Goal: Communication & Community: Answer question/provide support

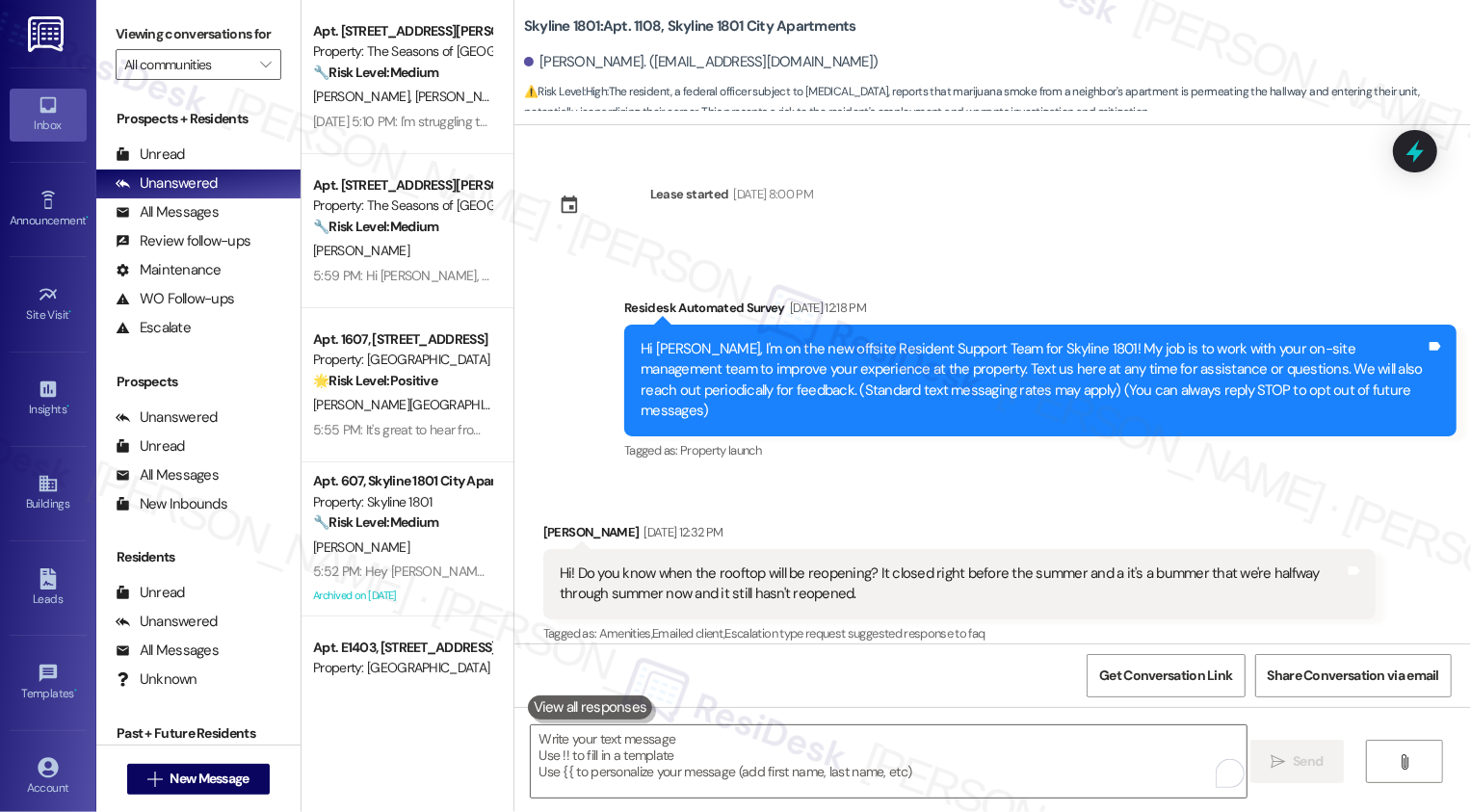
scroll to position [8901, 0]
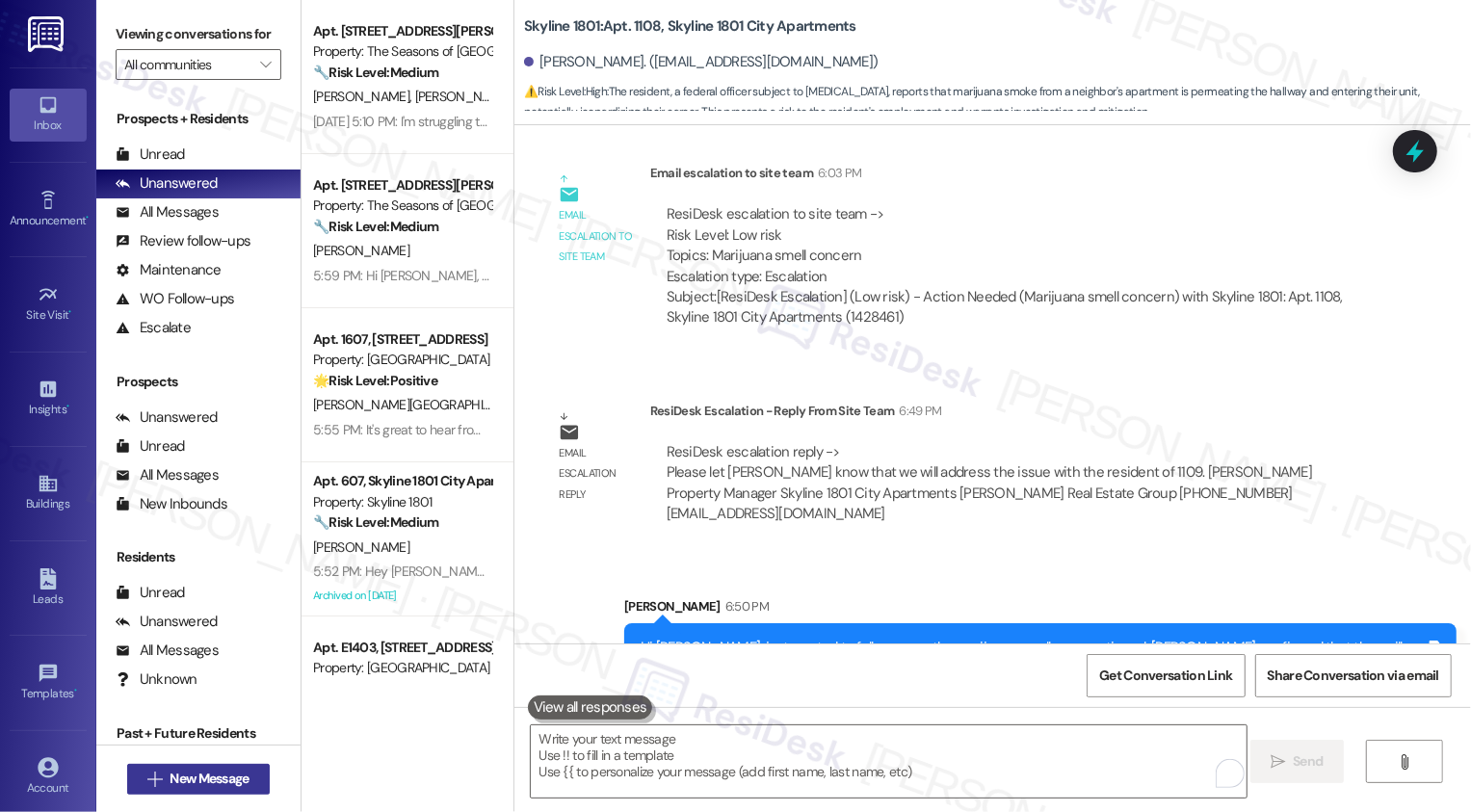
click at [239, 771] on span "New Message" at bounding box center [209, 778] width 79 height 21
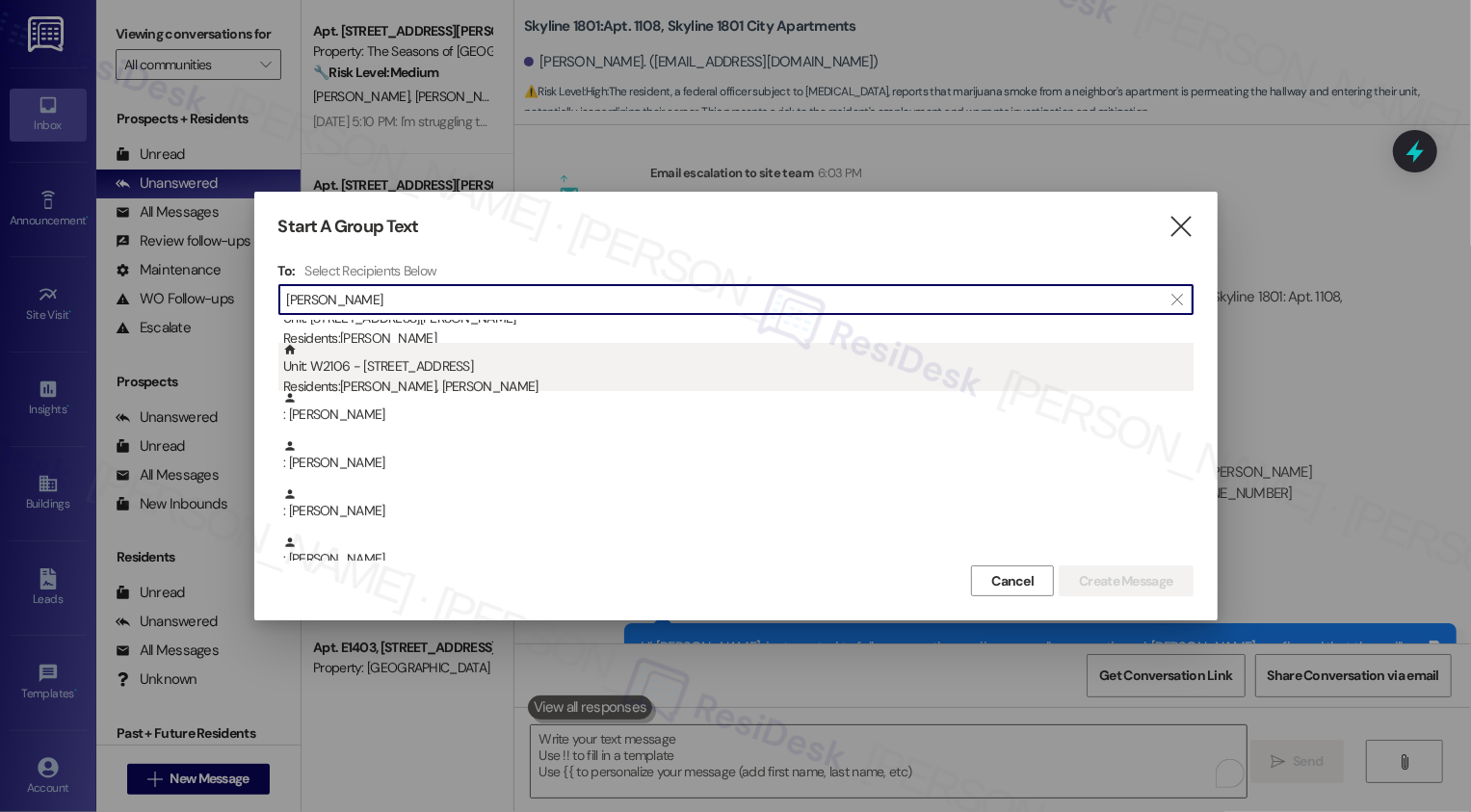
scroll to position [310, 0]
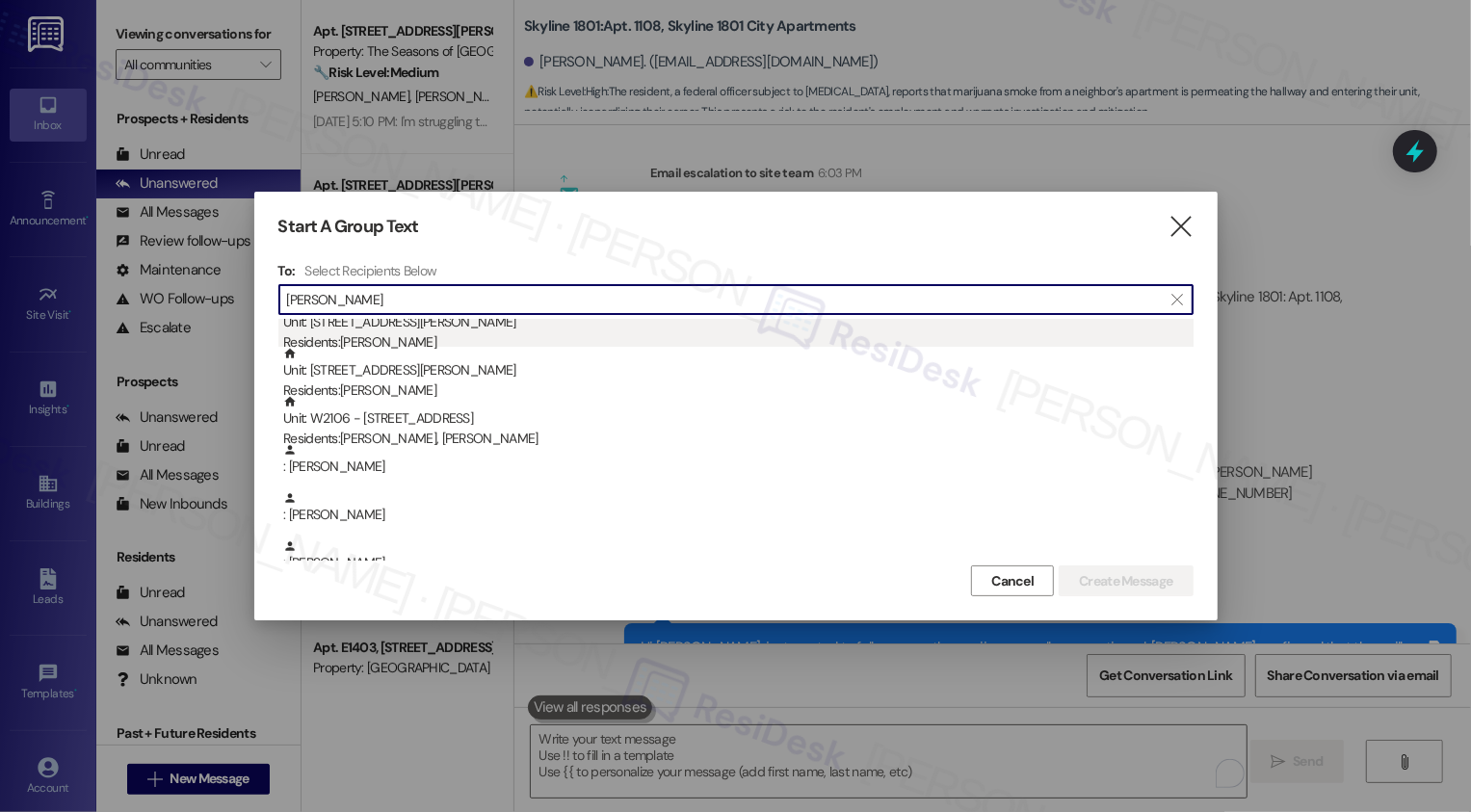
type input "[PERSON_NAME]"
click at [449, 343] on div "Residents: [PERSON_NAME]" at bounding box center [738, 342] width 910 height 21
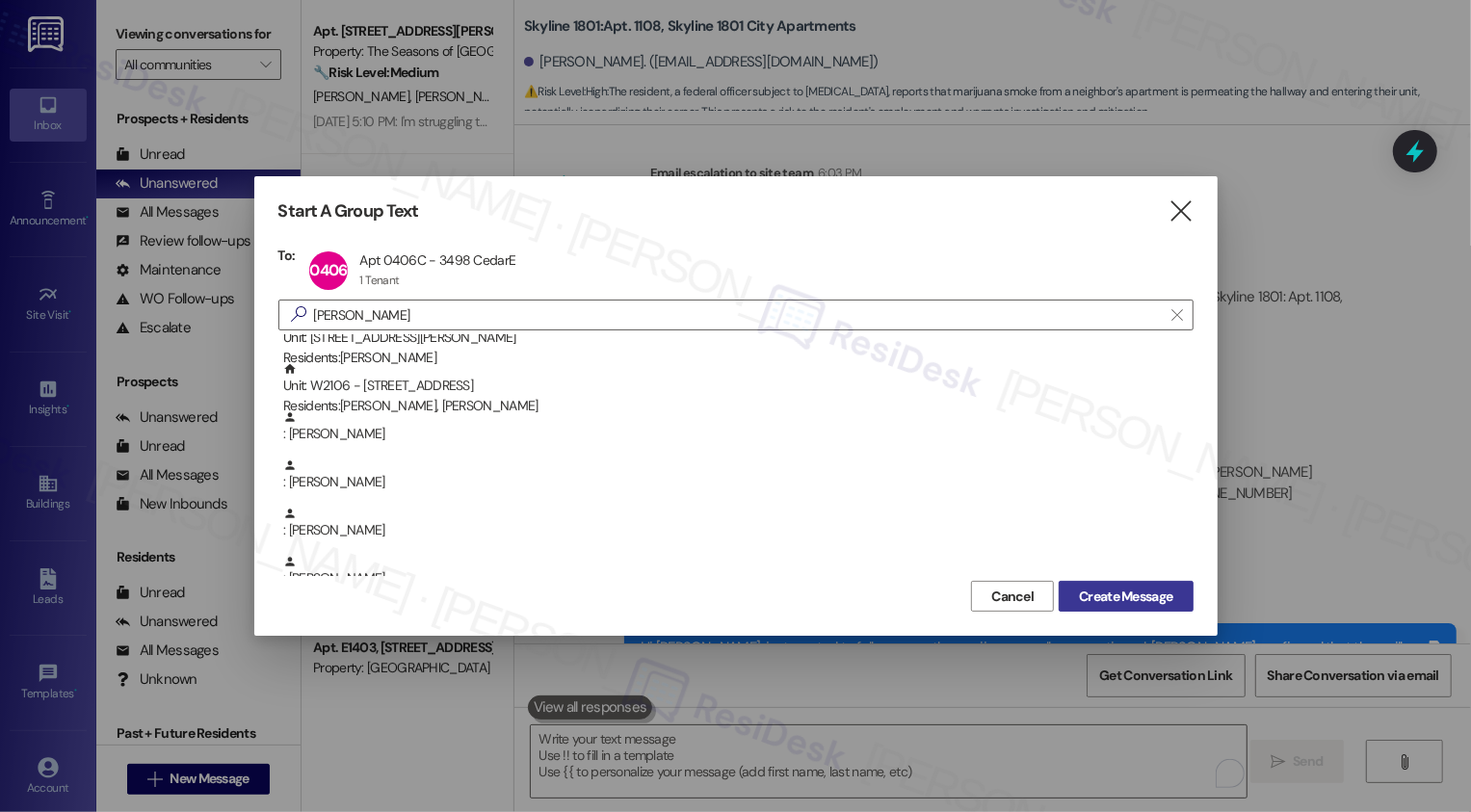
click at [1151, 595] on span "Create Message" at bounding box center [1125, 597] width 93 height 21
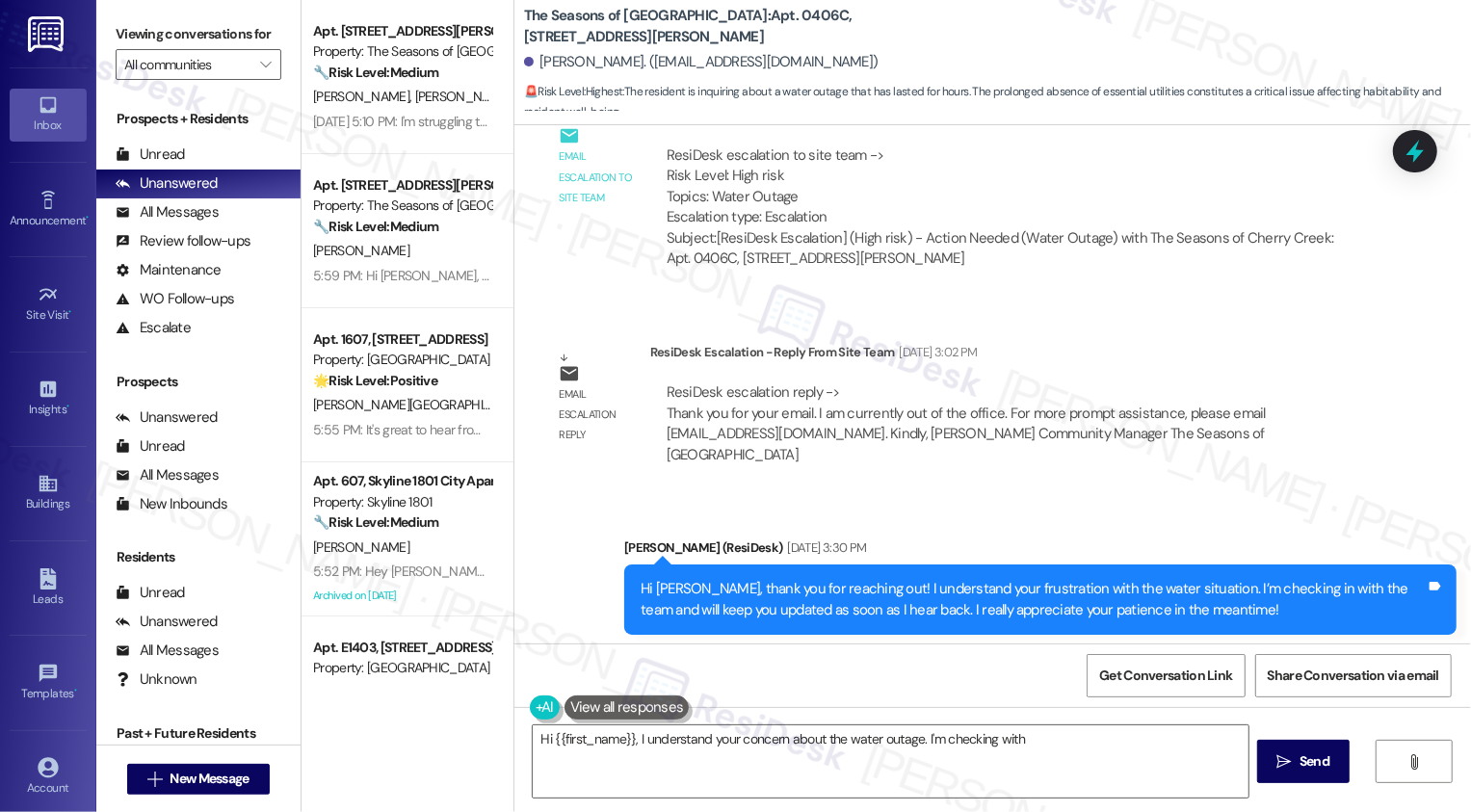
scroll to position [4695, 0]
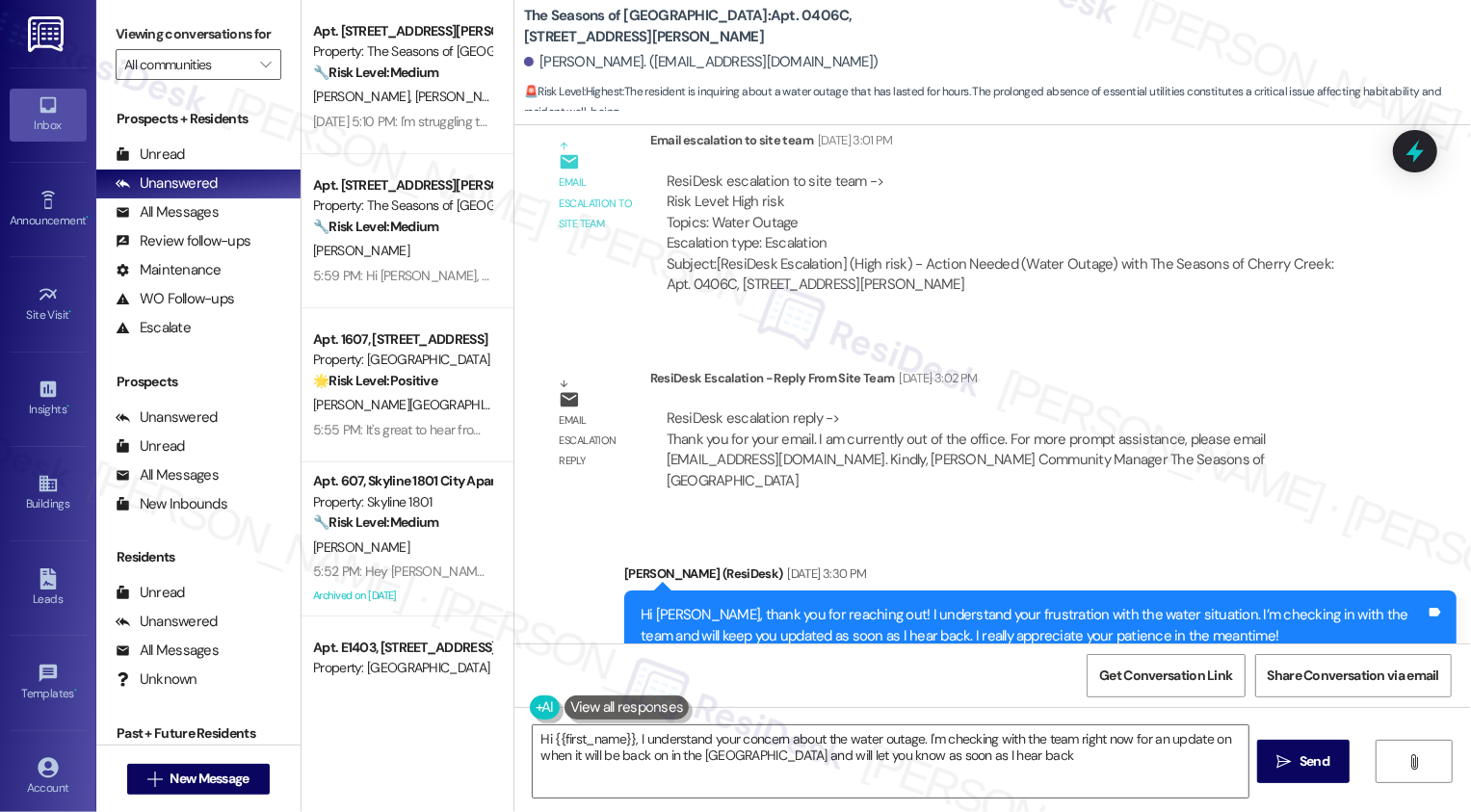
type textarea "Hi {{first_name}}, I understand your concern about the water outage. I'm checki…"
drag, startPoint x: 529, startPoint y: 64, endPoint x: 601, endPoint y: 65, distance: 72.0
click at [601, 65] on div "[PERSON_NAME]. ([EMAIL_ADDRESS][DOMAIN_NAME])" at bounding box center [702, 62] width 355 height 21
copy div "[PERSON_NAME]"
drag, startPoint x: 515, startPoint y: 15, endPoint x: 743, endPoint y: 24, distance: 228.2
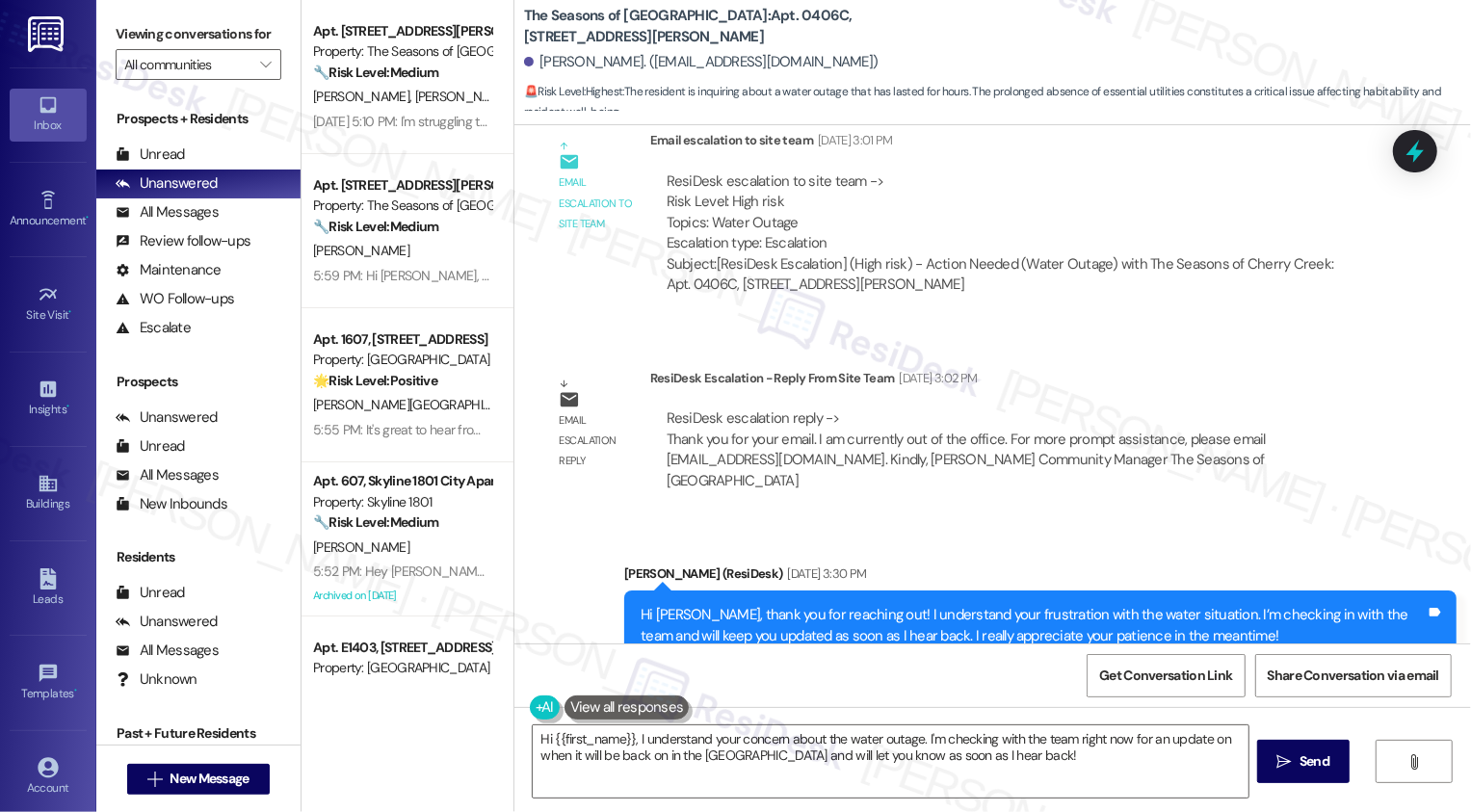
click at [743, 24] on b "The Seasons of Cherry Creek: Apt. 0406C, [STREET_ADDRESS][PERSON_NAME]" at bounding box center [716, 26] width 385 height 41
drag, startPoint x: 513, startPoint y: 11, endPoint x: 773, endPoint y: 12, distance: 260.0
click at [773, 12] on b "The Seasons of Cherry Creek: Apt. 0406C, [STREET_ADDRESS][PERSON_NAME]" at bounding box center [716, 26] width 385 height 41
copy b "The Seasons of Cherry Creek: Apt. 0406C"
